Goal: Information Seeking & Learning: Check status

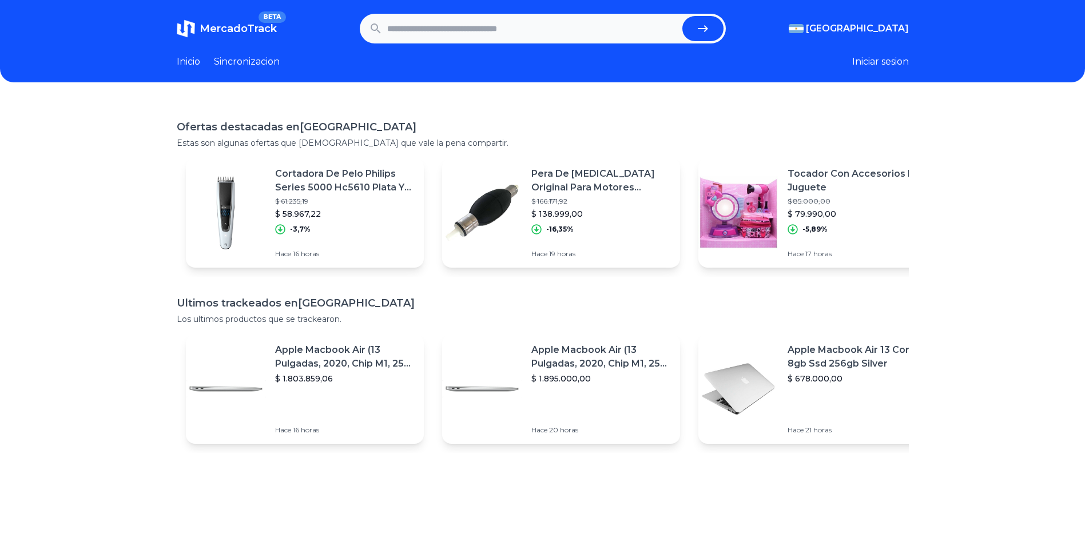
click at [451, 31] on input "text" at bounding box center [532, 28] width 291 height 25
type input "**********"
click at [682, 16] on button "submit" at bounding box center [702, 28] width 41 height 25
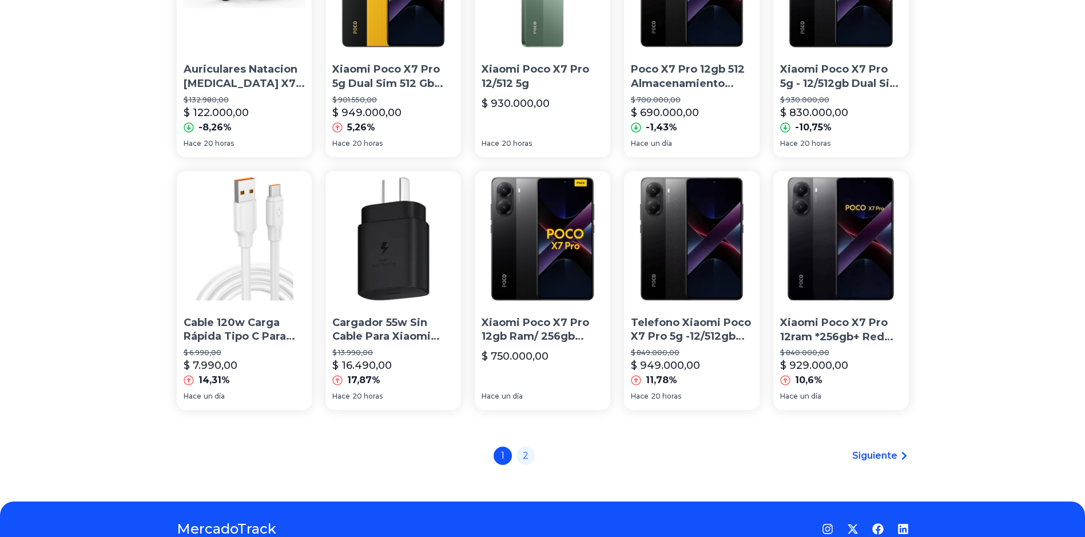
scroll to position [758, 0]
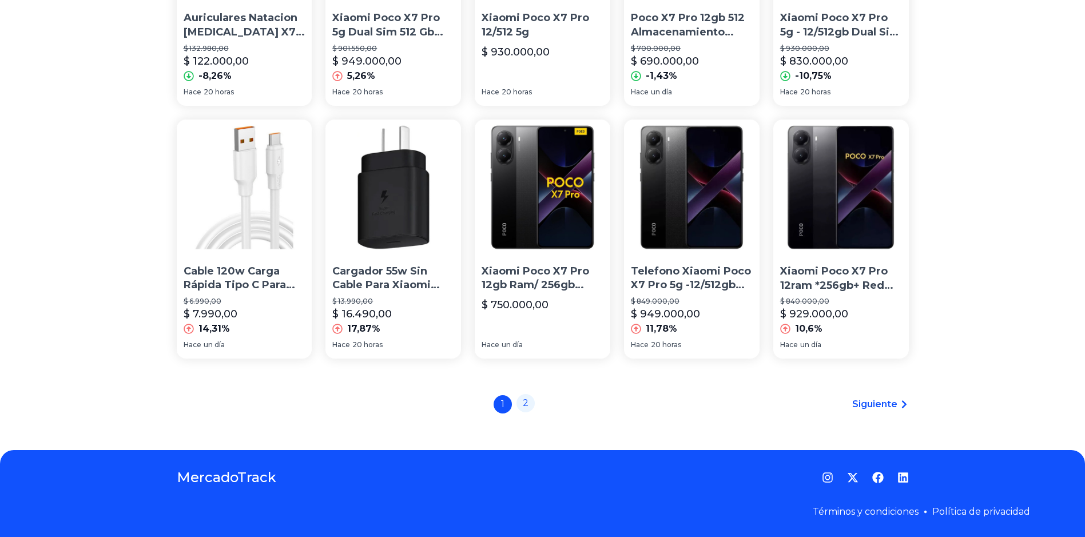
click at [528, 405] on link "2" at bounding box center [525, 403] width 18 height 18
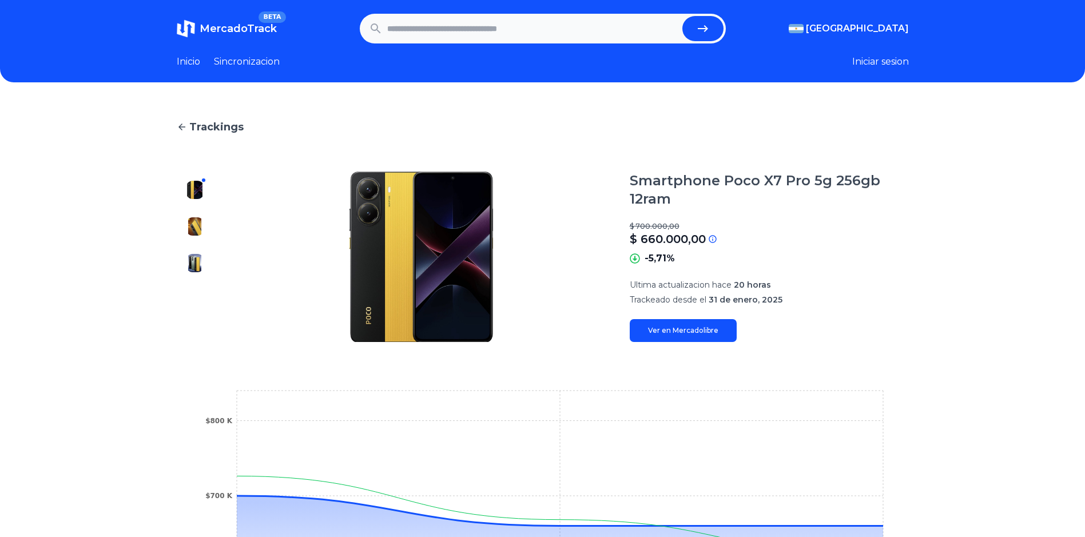
click at [709, 330] on link "Ver en Mercadolibre" at bounding box center [683, 330] width 107 height 23
